Goal: Check status: Check status

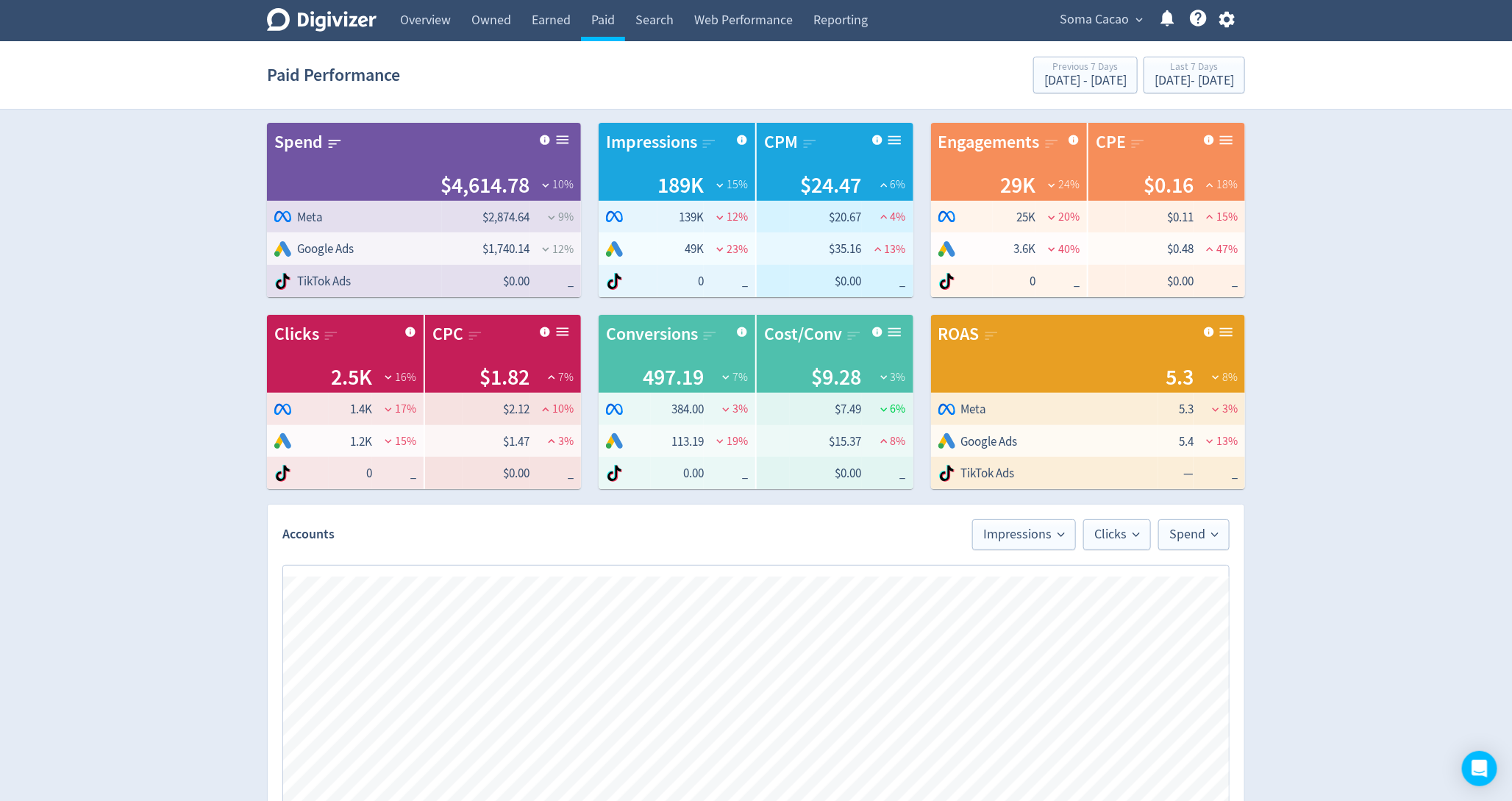
click at [1091, 17] on span "Soma Cacao" at bounding box center [1094, 20] width 69 height 24
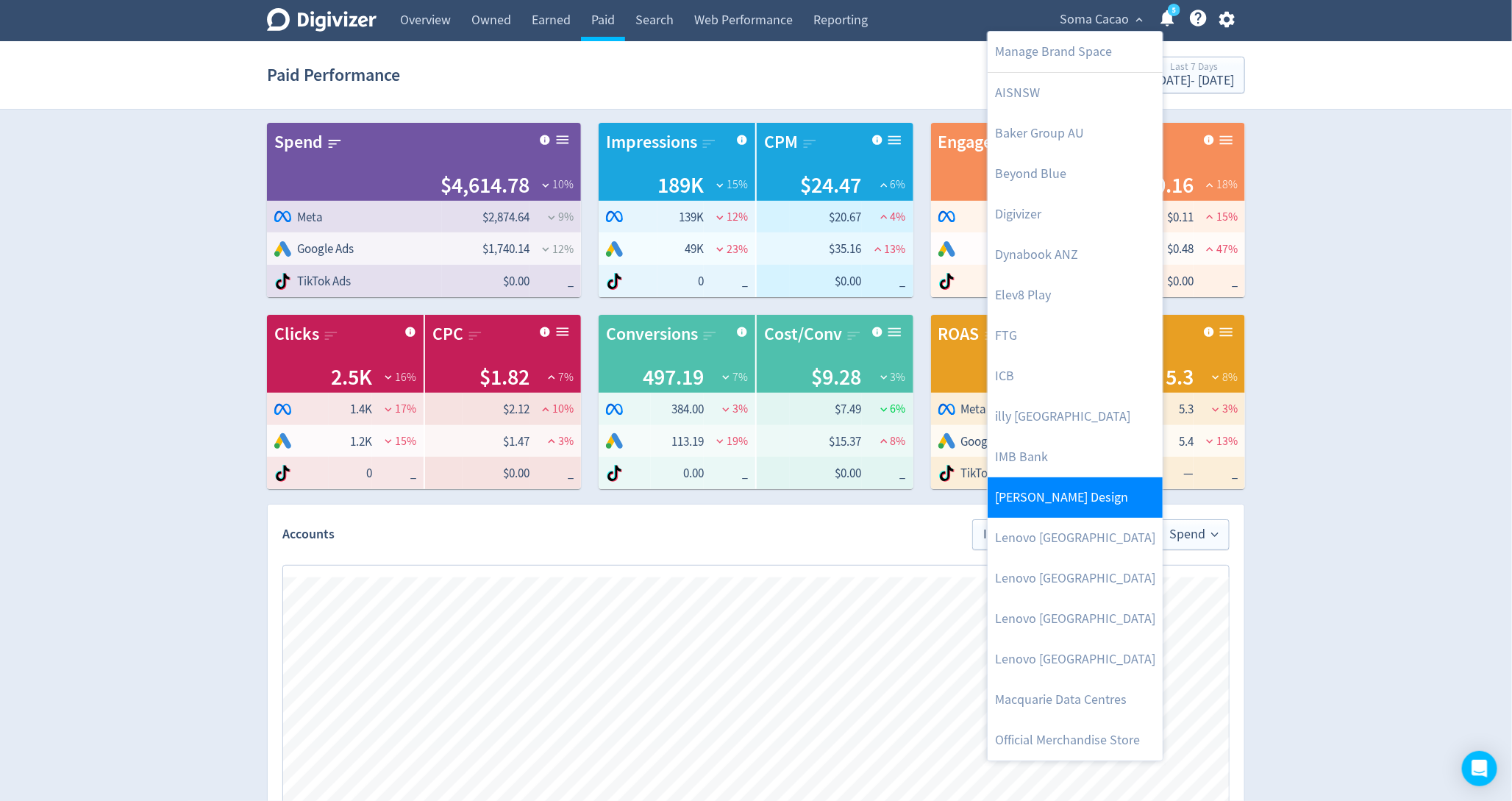
scroll to position [40, 0]
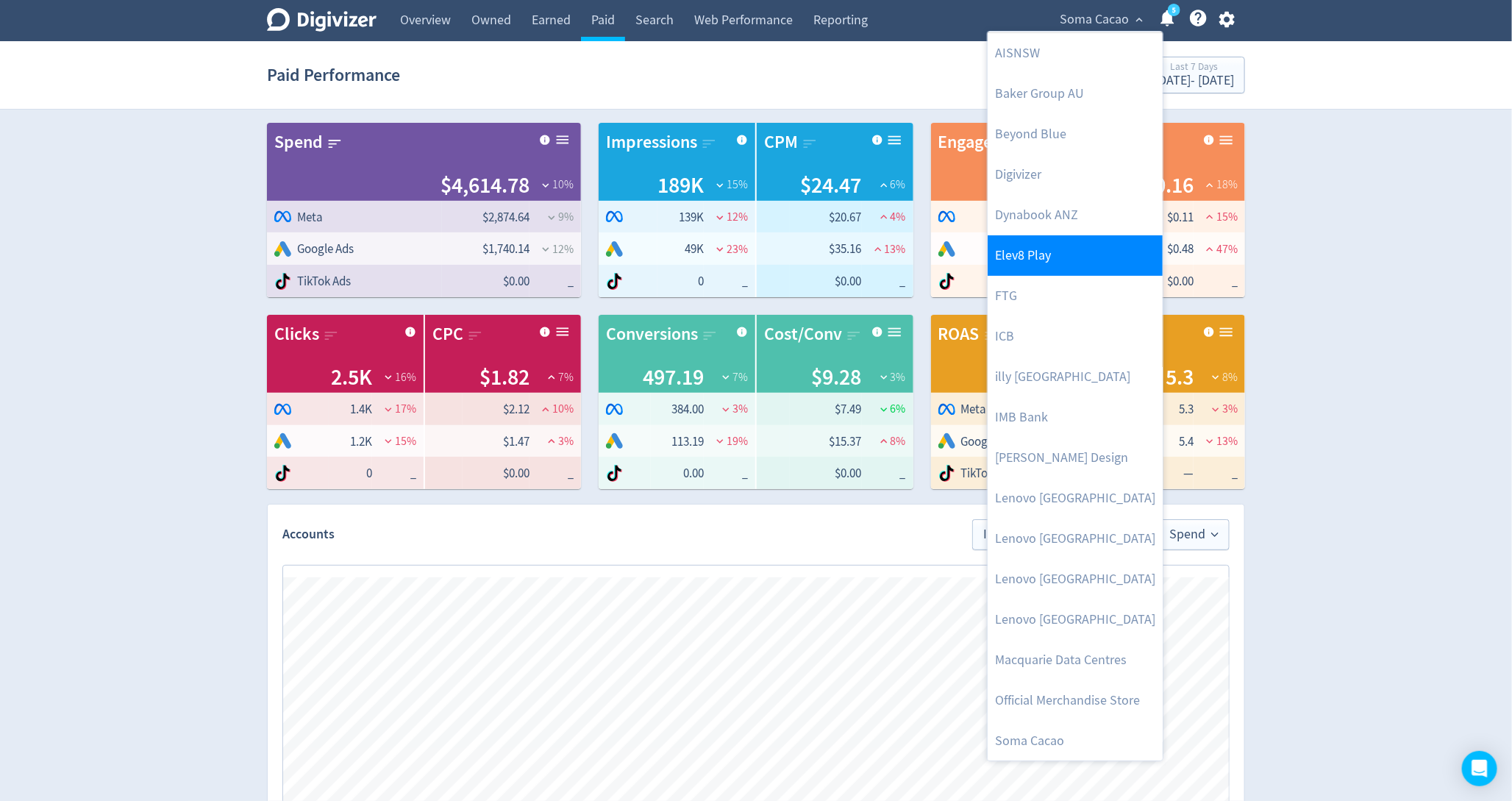
click at [1032, 260] on link "Elev8 Play" at bounding box center [1075, 256] width 175 height 41
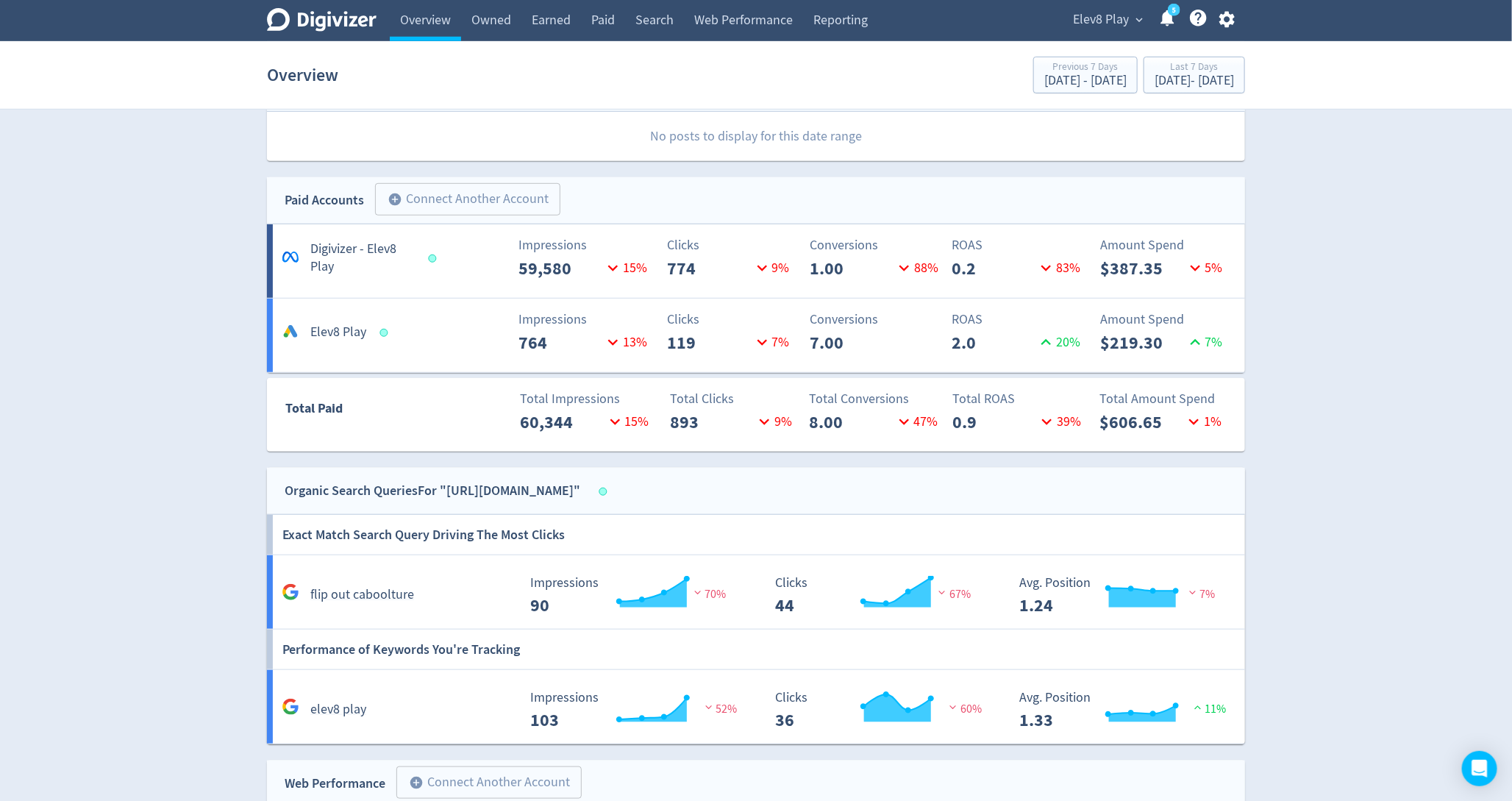
scroll to position [426, 0]
click at [1163, 70] on div "Last 7 Days" at bounding box center [1194, 68] width 79 height 12
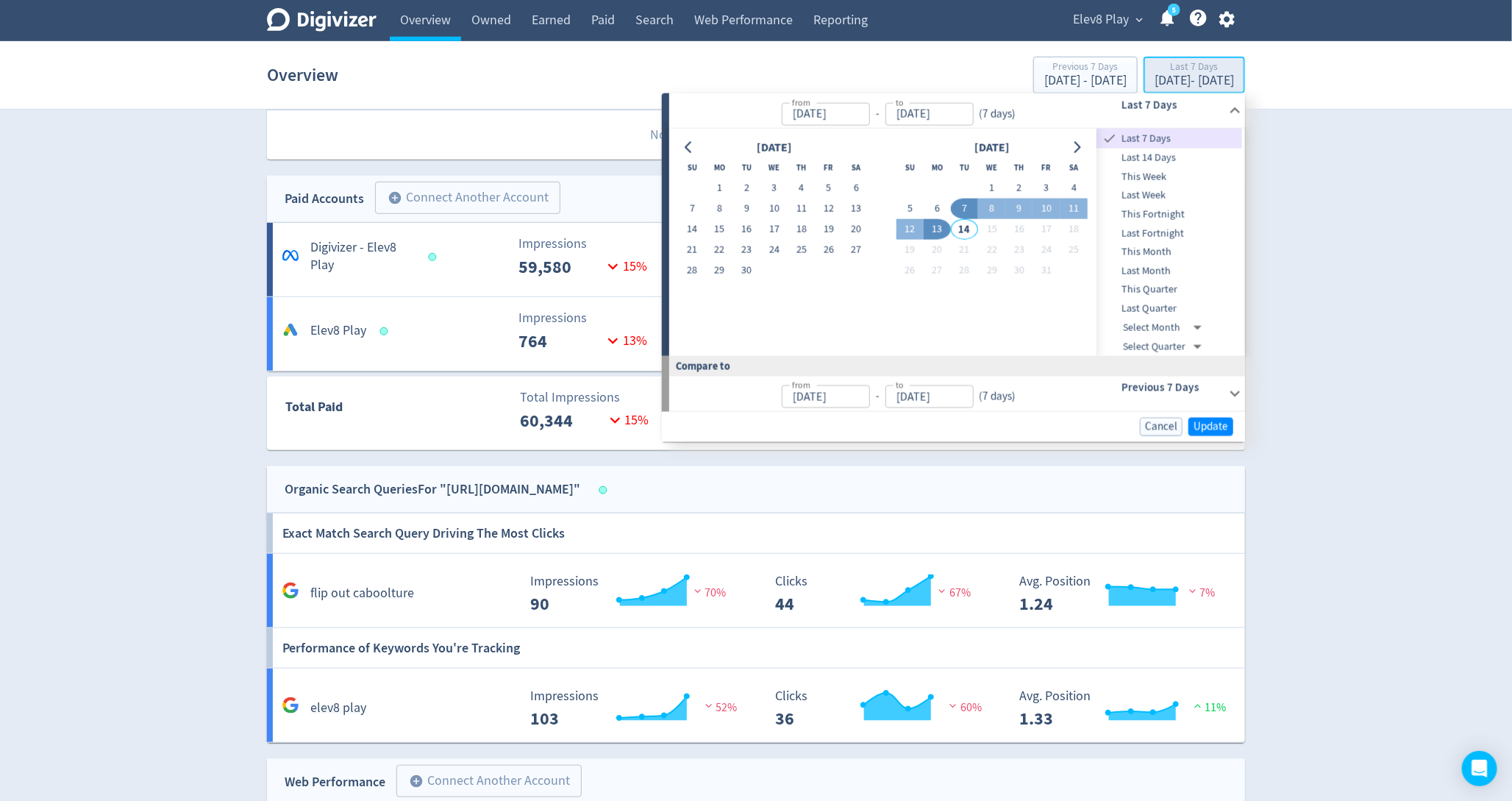
type input "[DATE]"
click at [1165, 165] on span "Last 14 Days" at bounding box center [1169, 158] width 146 height 16
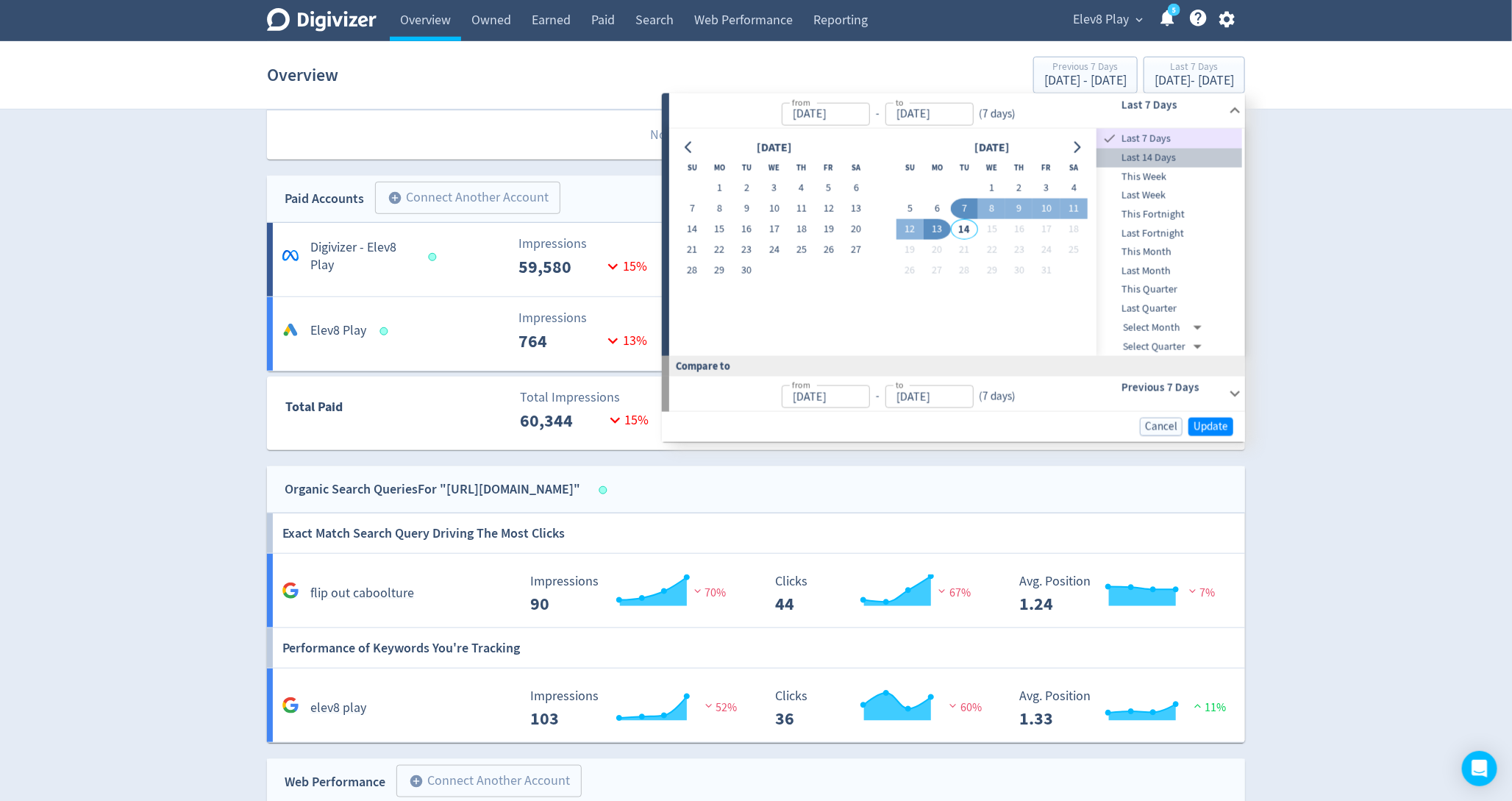
type input "[DATE]"
click at [1204, 439] on div "Cancel Update" at bounding box center [953, 427] width 583 height 30
click at [1201, 428] on span "Update" at bounding box center [1210, 427] width 35 height 11
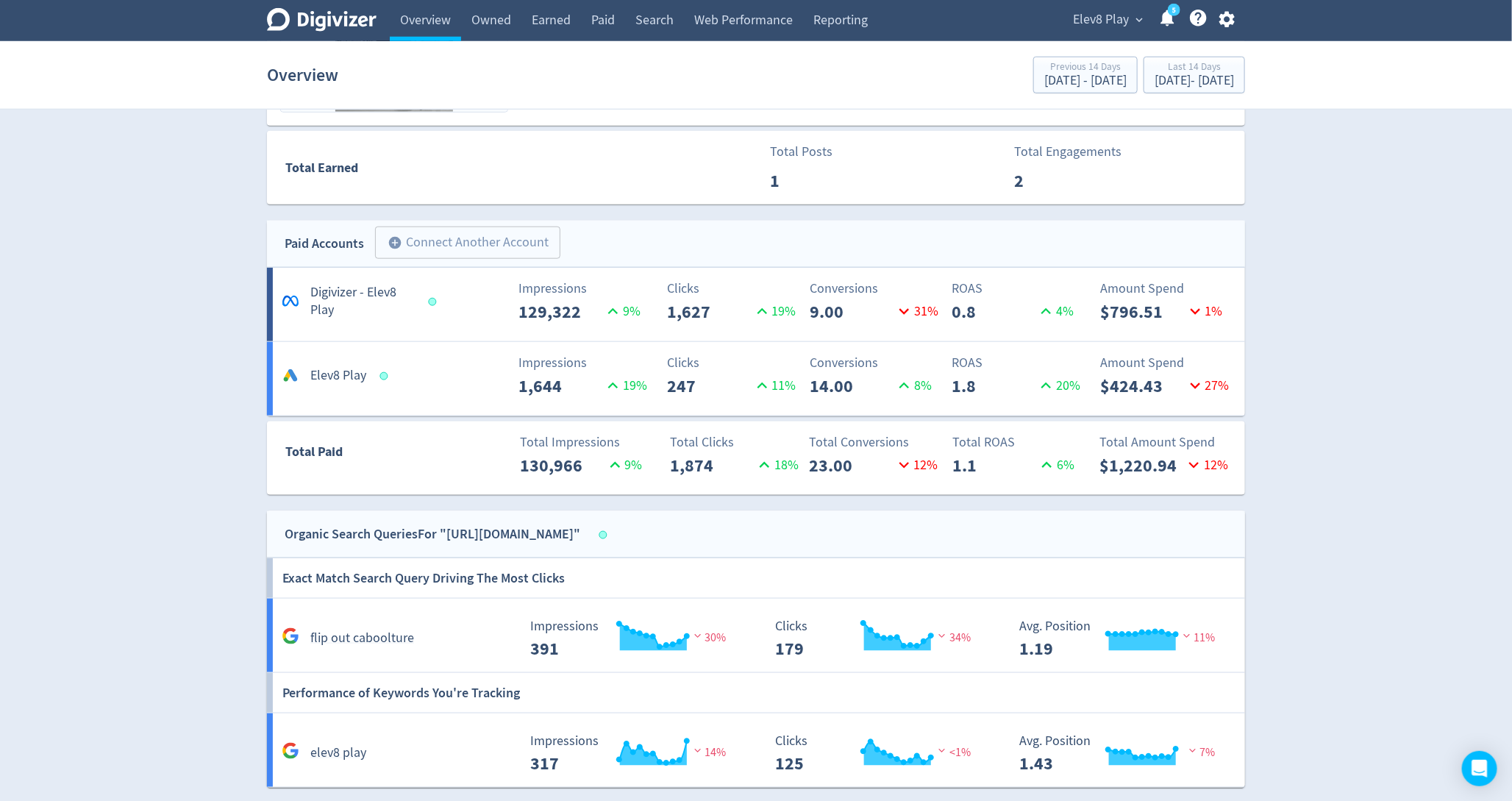
scroll to position [725, 0]
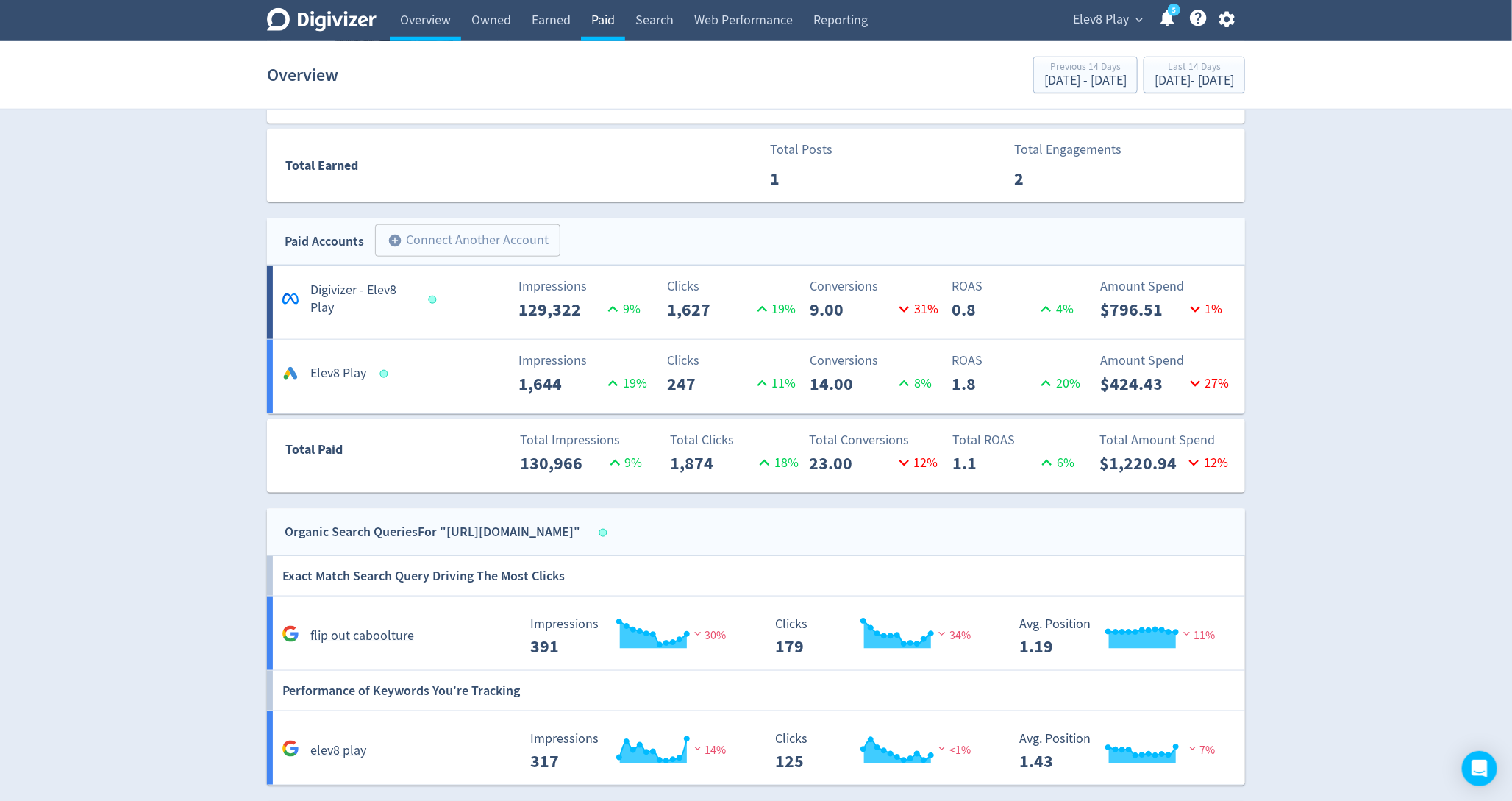
click at [615, 17] on link "Paid" at bounding box center [603, 20] width 44 height 41
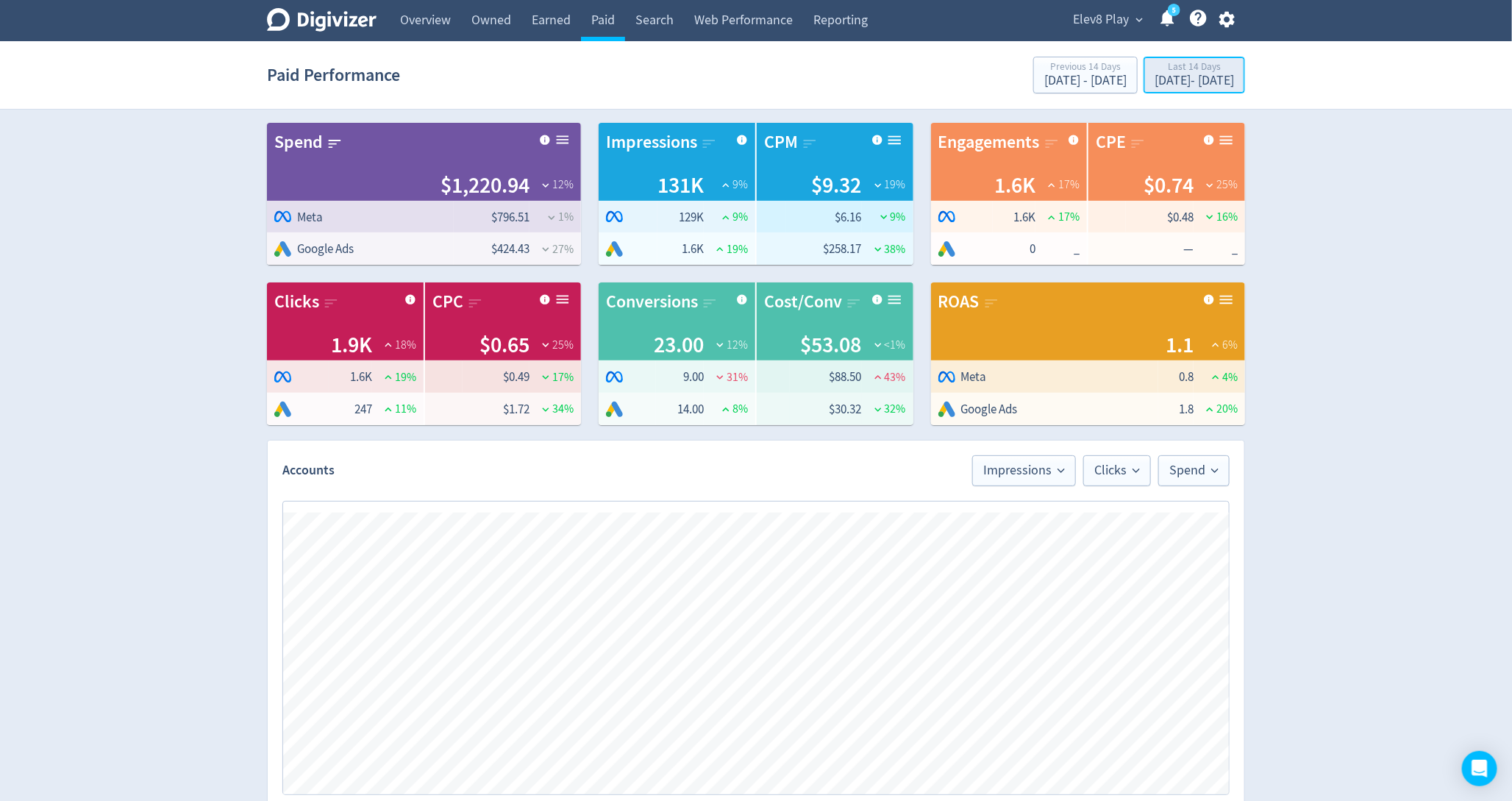
click at [1155, 77] on div "[DATE] - [DATE]" at bounding box center [1194, 80] width 79 height 13
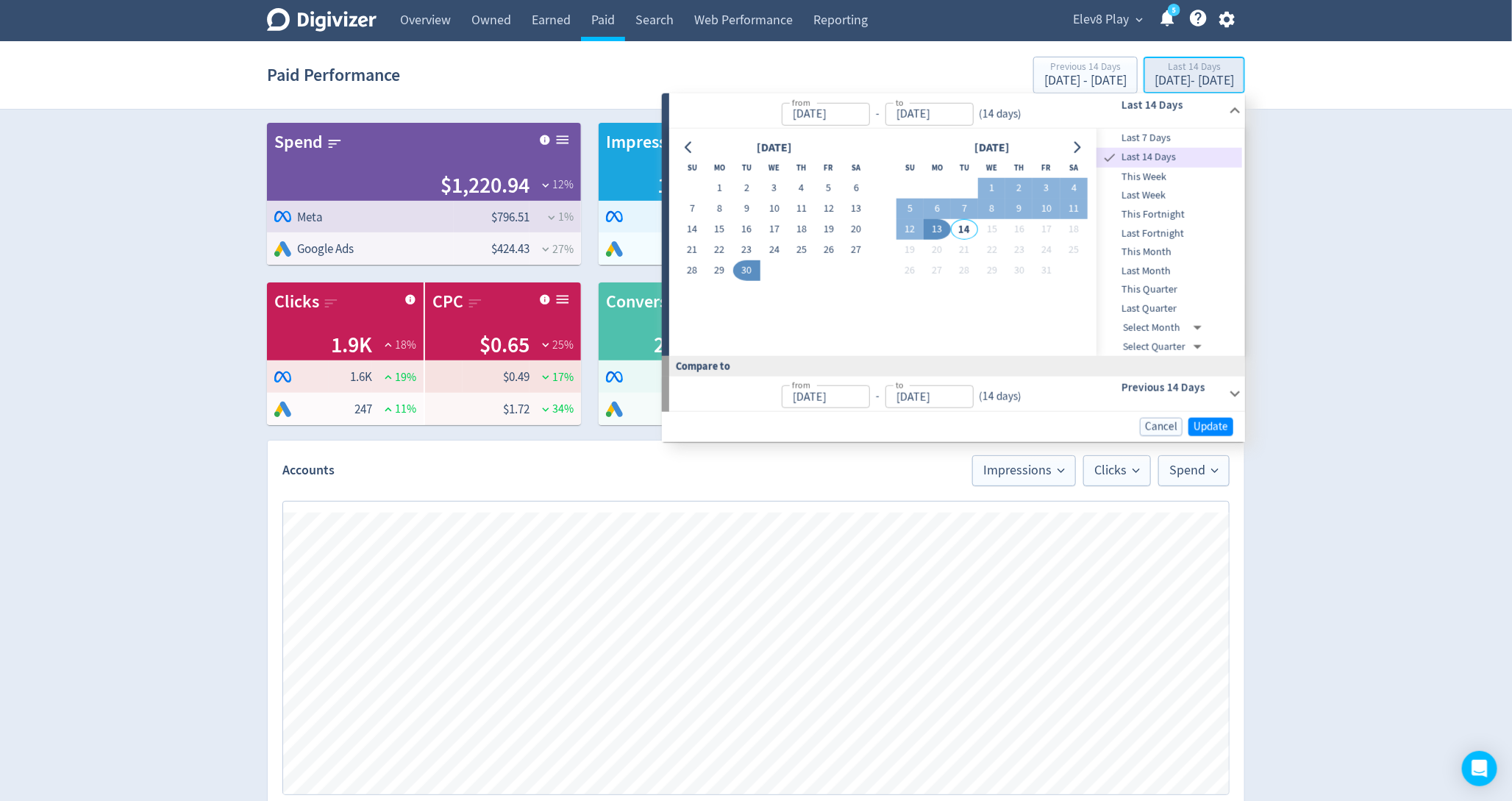
type input "[DATE]"
click at [986, 189] on button "1" at bounding box center [991, 188] width 27 height 21
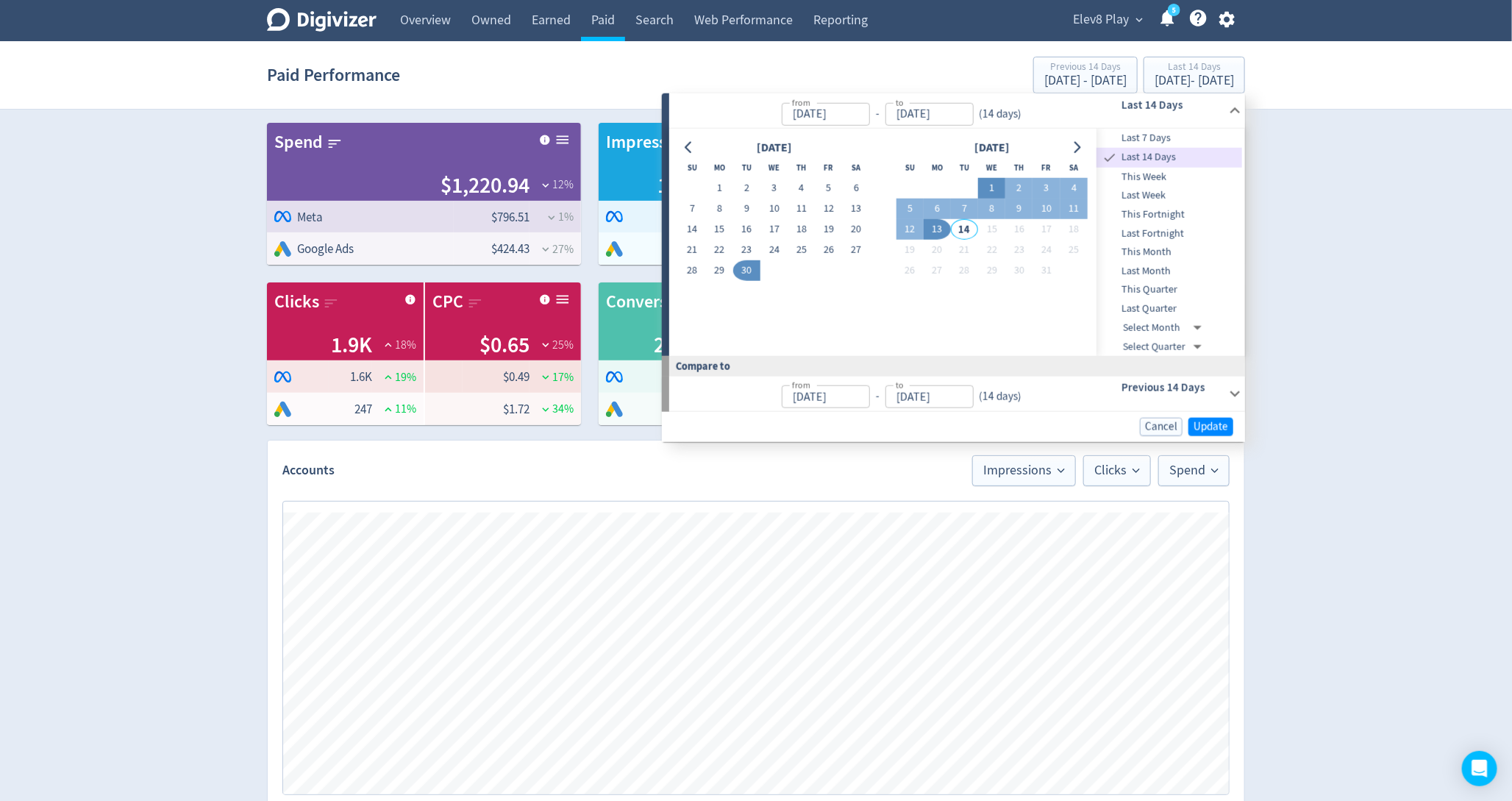
type input "[DATE]"
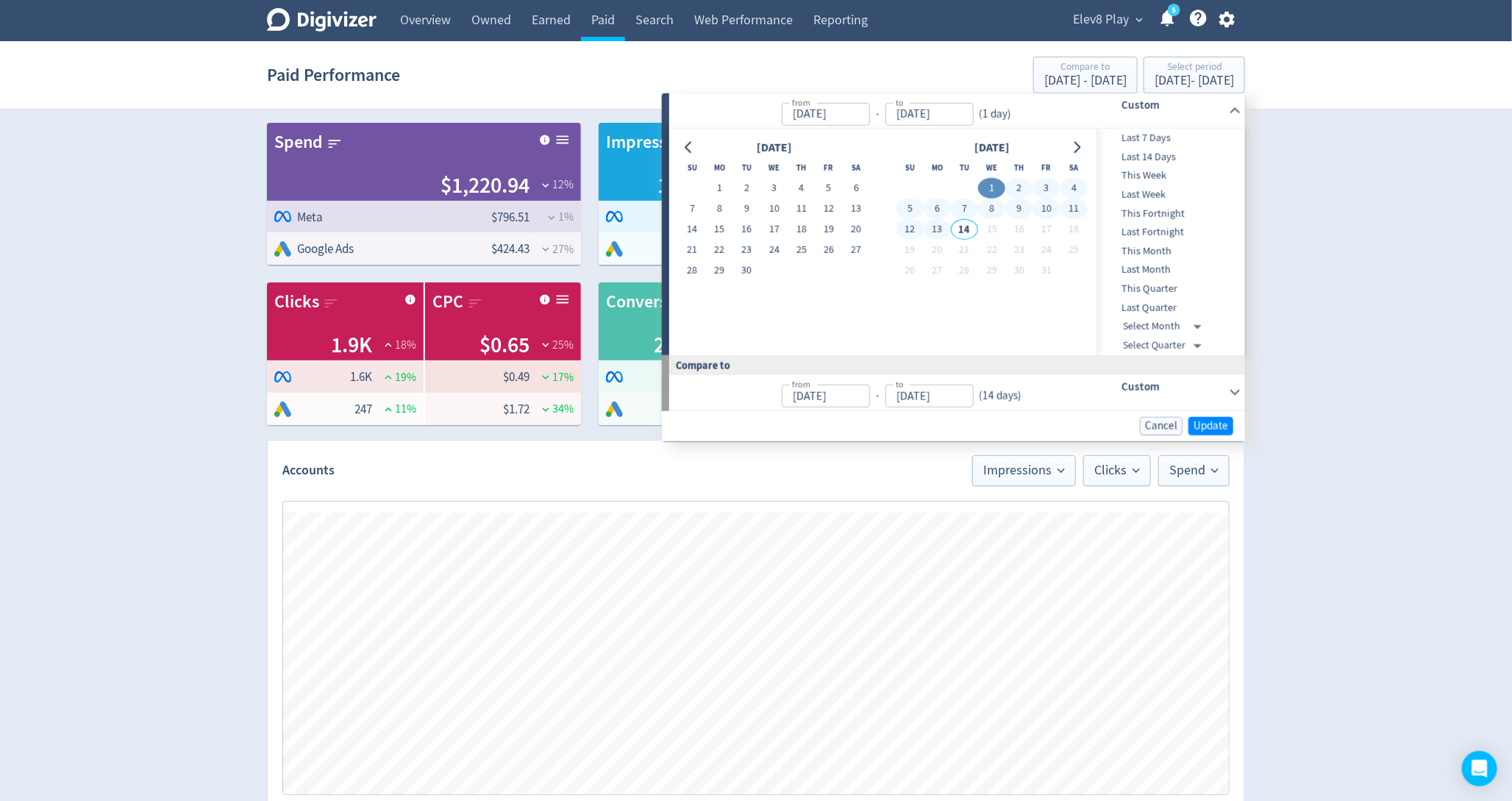
click at [934, 228] on button "13" at bounding box center [937, 230] width 27 height 21
type input "[DATE]"
click at [1209, 432] on button "Update" at bounding box center [1211, 426] width 45 height 18
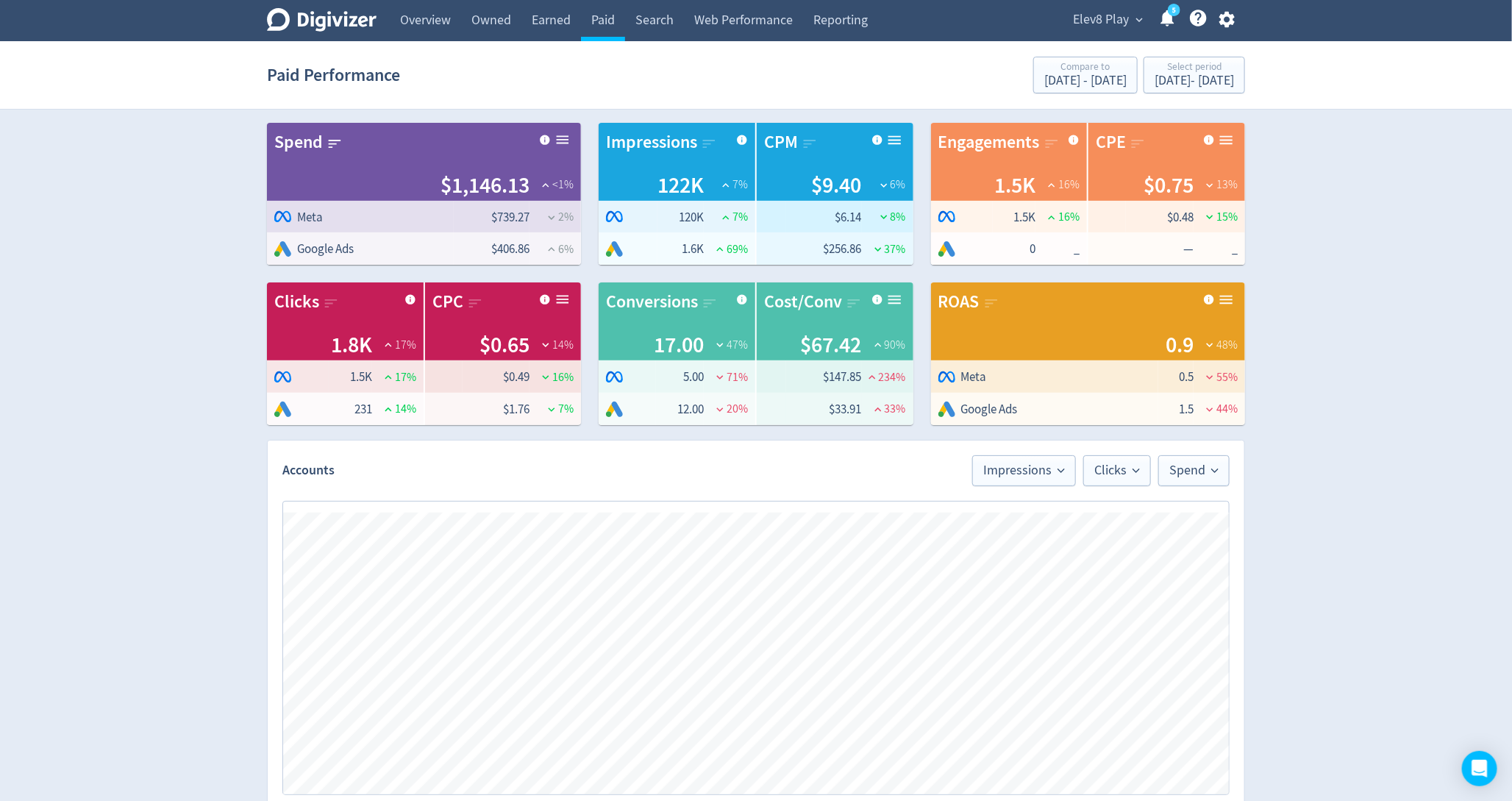
scroll to position [0, 847]
click at [1172, 63] on div "Select period" at bounding box center [1194, 68] width 79 height 12
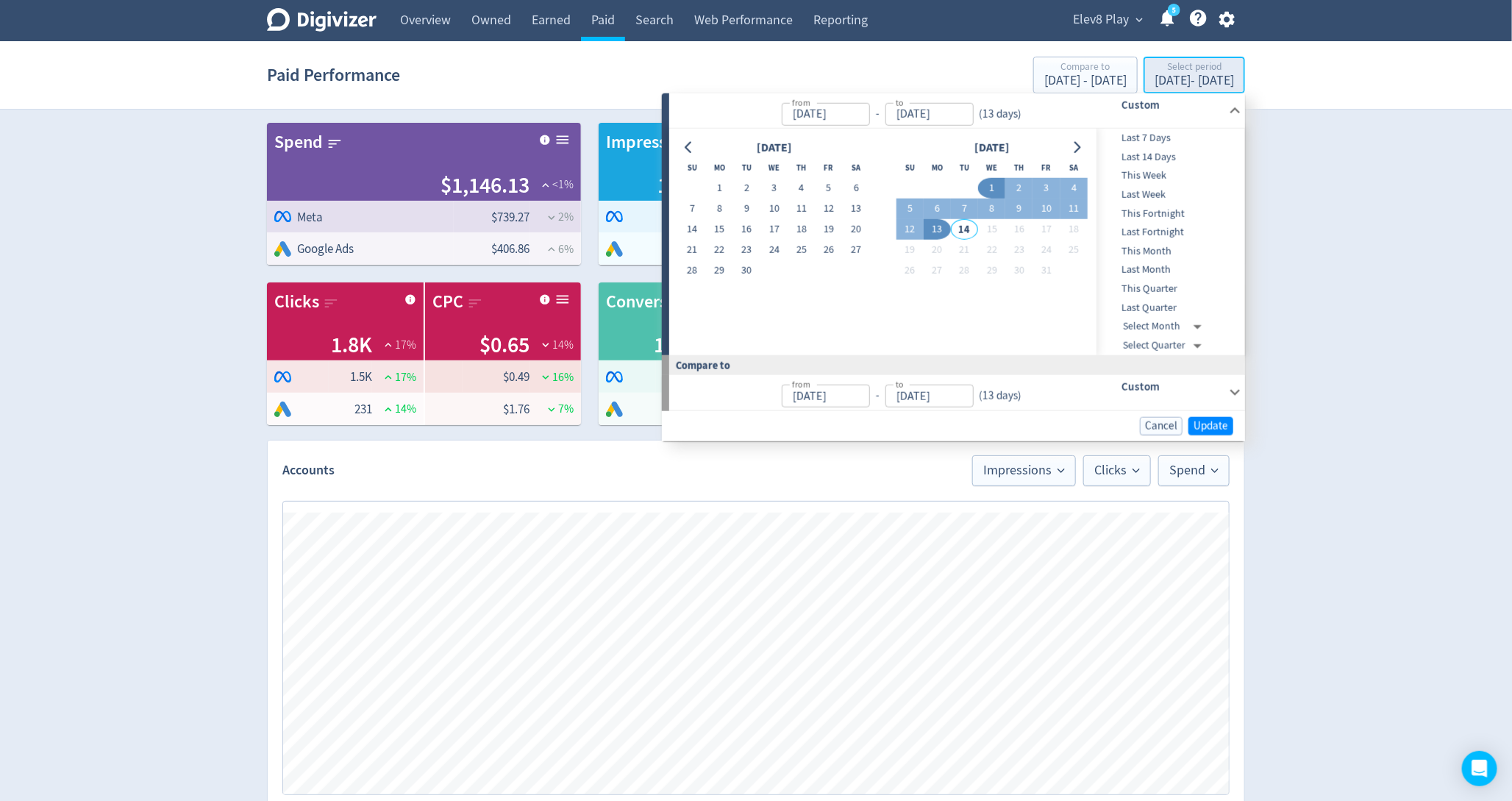
type input "[DATE]"
click at [758, 268] on button "30" at bounding box center [746, 270] width 27 height 21
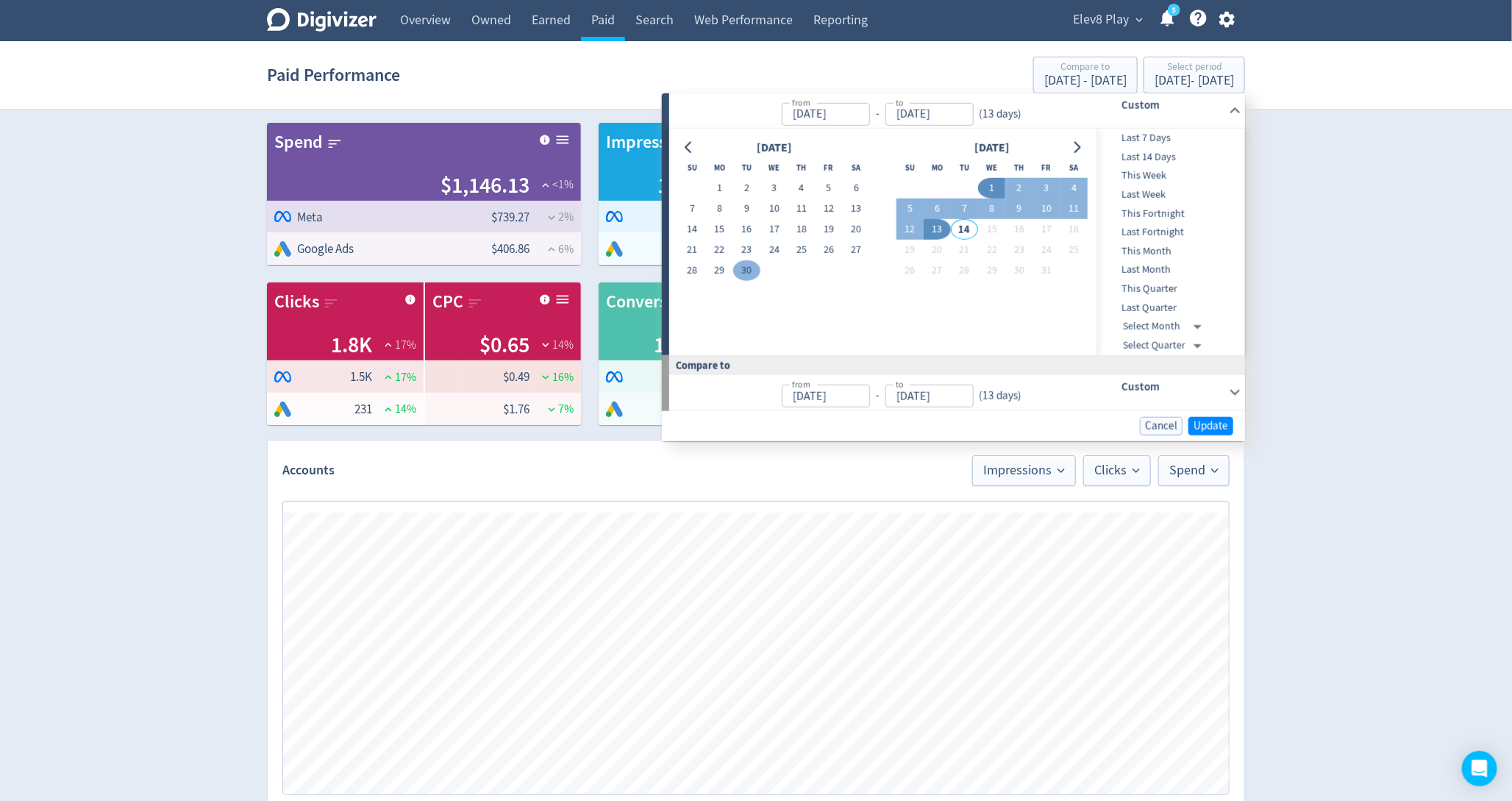
type input "[DATE]"
click at [935, 230] on button "13" at bounding box center [937, 230] width 27 height 21
type input "[DATE]"
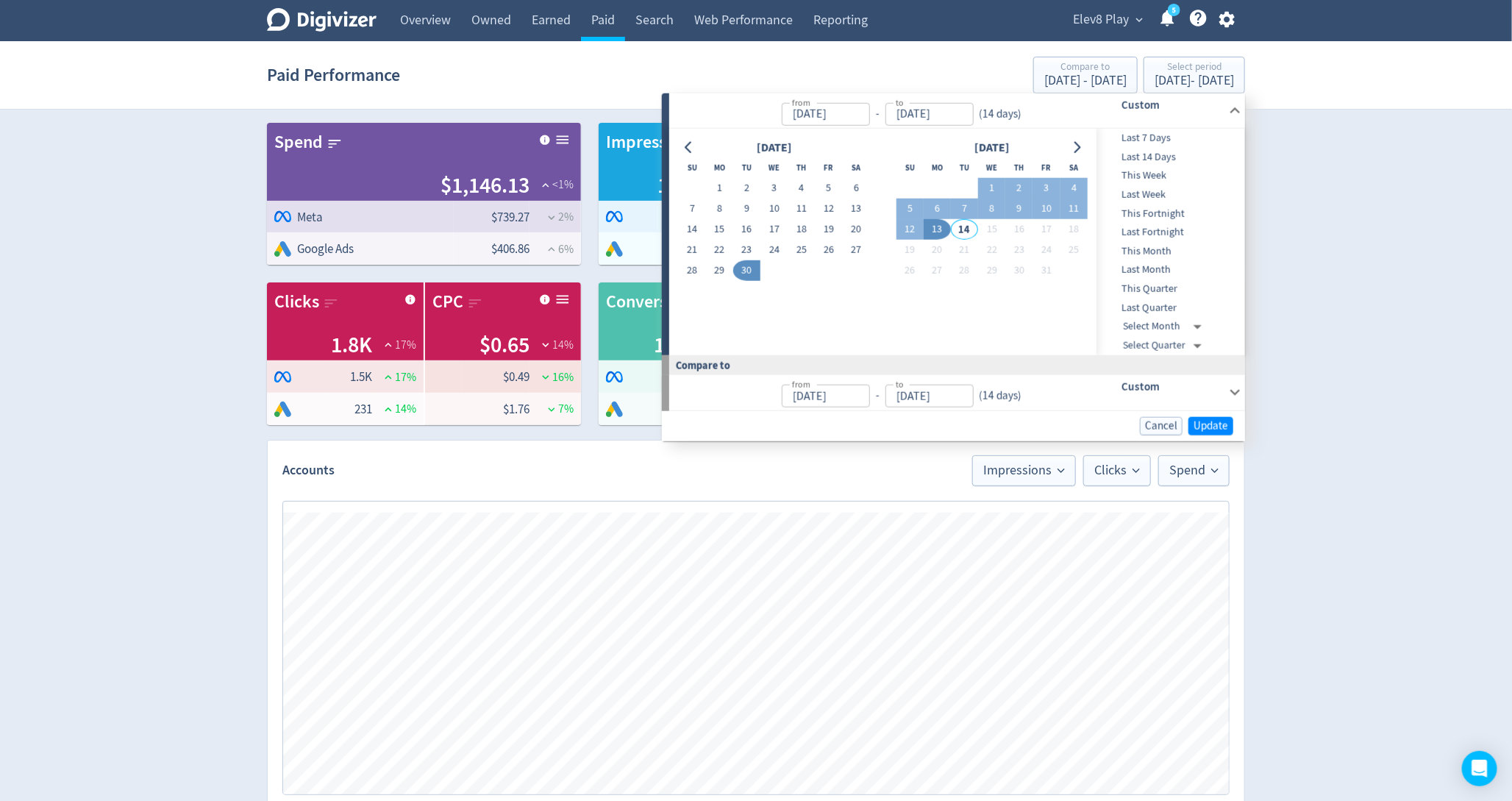
click at [1148, 156] on span "Last 14 Days" at bounding box center [1169, 157] width 146 height 16
click at [1199, 426] on span "Update" at bounding box center [1210, 427] width 35 height 11
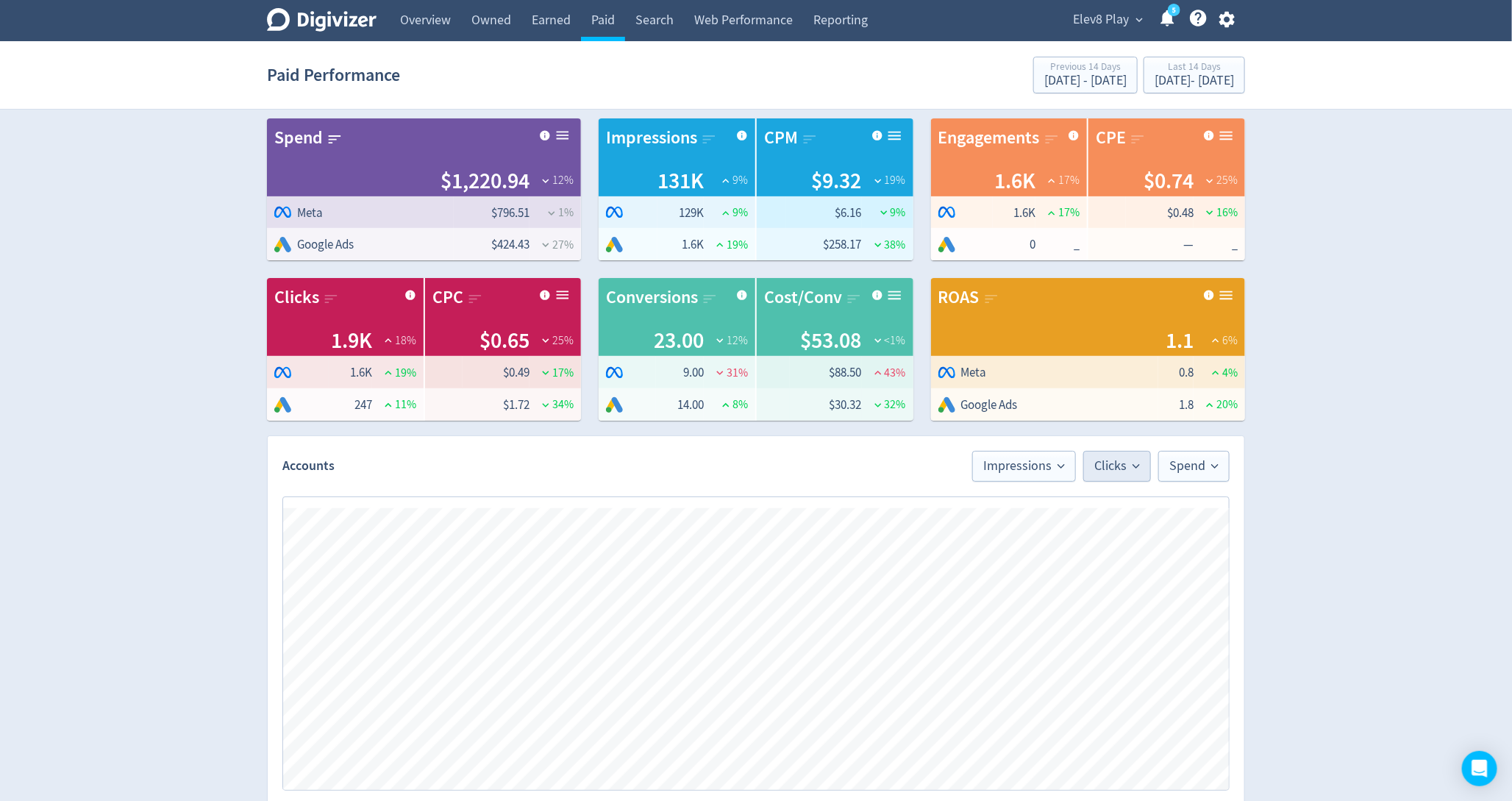
scroll to position [5, 0]
